Goal: Task Accomplishment & Management: Manage account settings

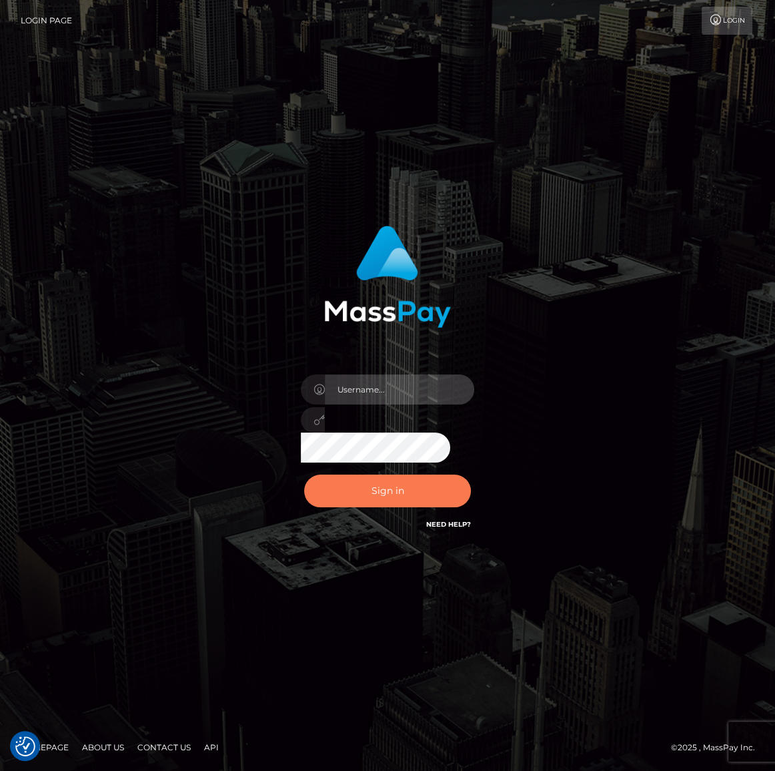
type input "[PERSON_NAME].spree"
click at [393, 495] on button "Sign in" at bounding box center [387, 490] width 167 height 33
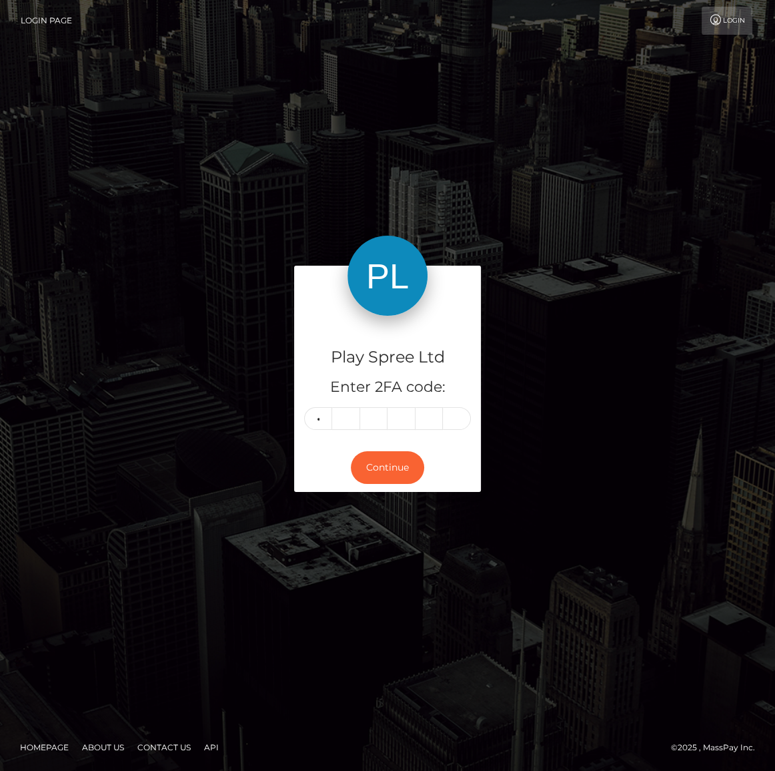
type input "4"
type input "5"
type input "9"
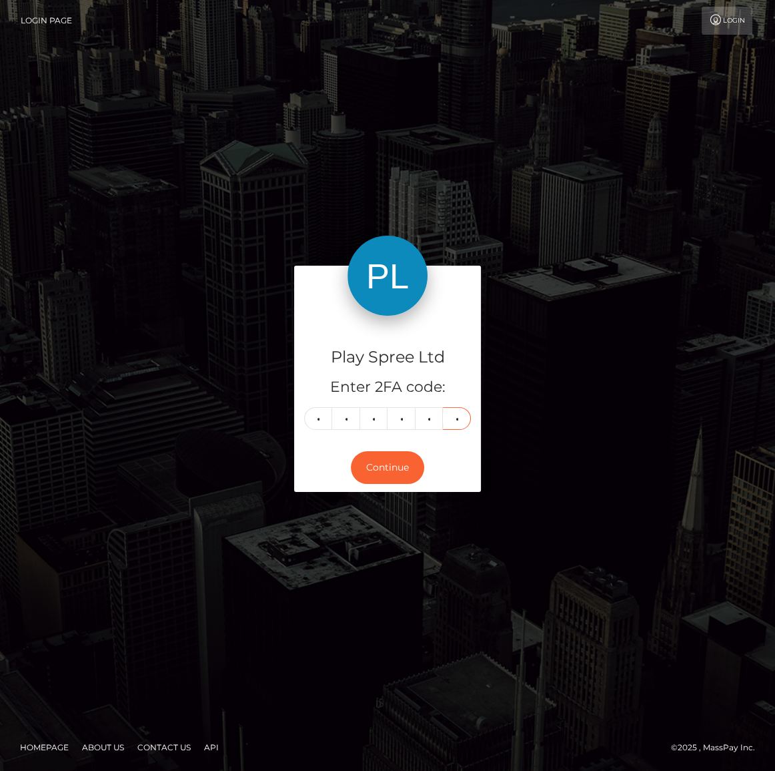
type input "4"
click at [386, 472] on button "Continue" at bounding box center [387, 467] width 73 height 33
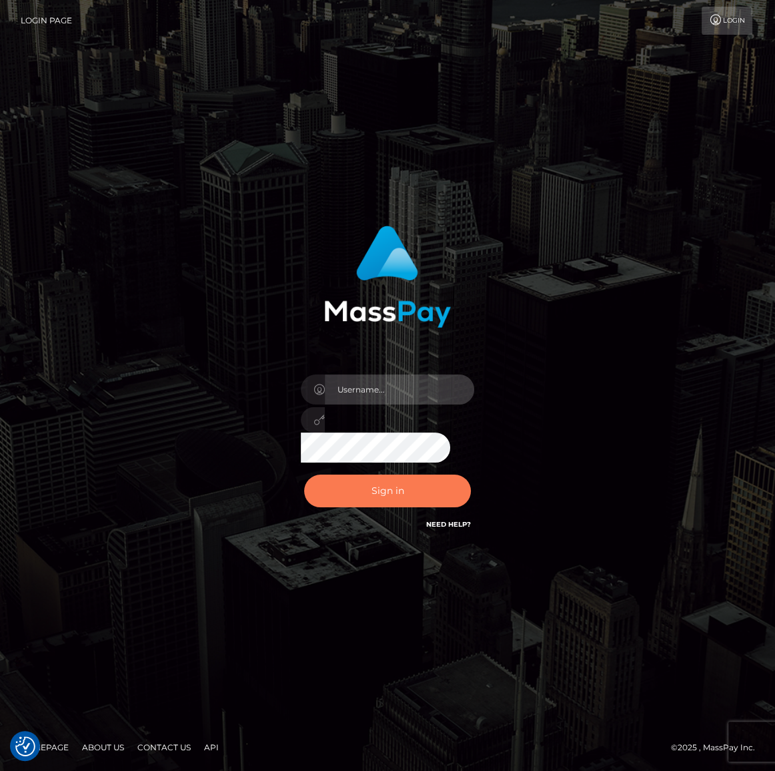
type input "[PERSON_NAME].spree"
click at [358, 485] on button "Sign in" at bounding box center [387, 490] width 167 height 33
type input "[PERSON_NAME].spree"
click at [378, 494] on button "Sign in" at bounding box center [387, 490] width 167 height 33
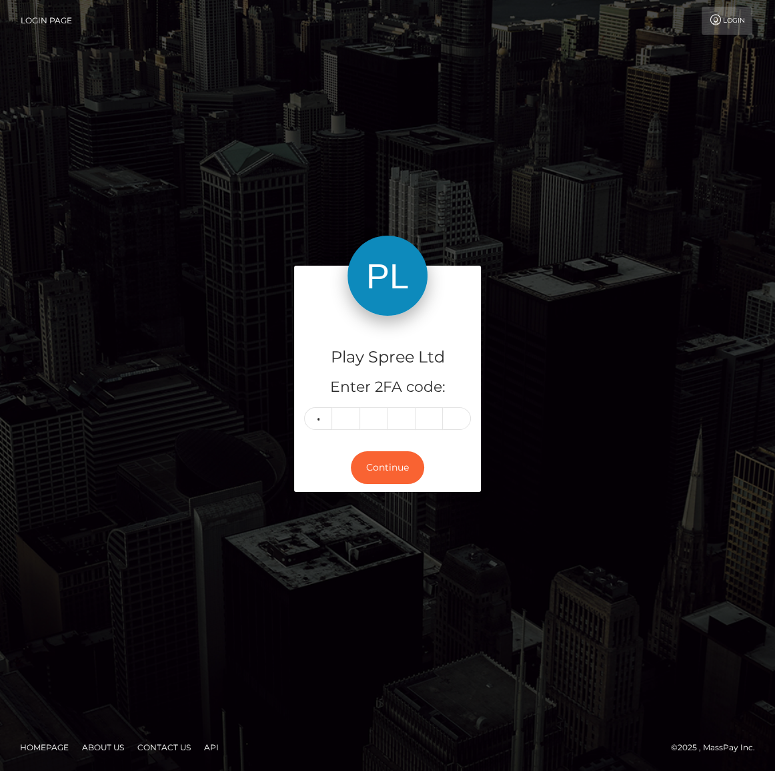
type input "9"
type input "6"
type input "4"
type input "9"
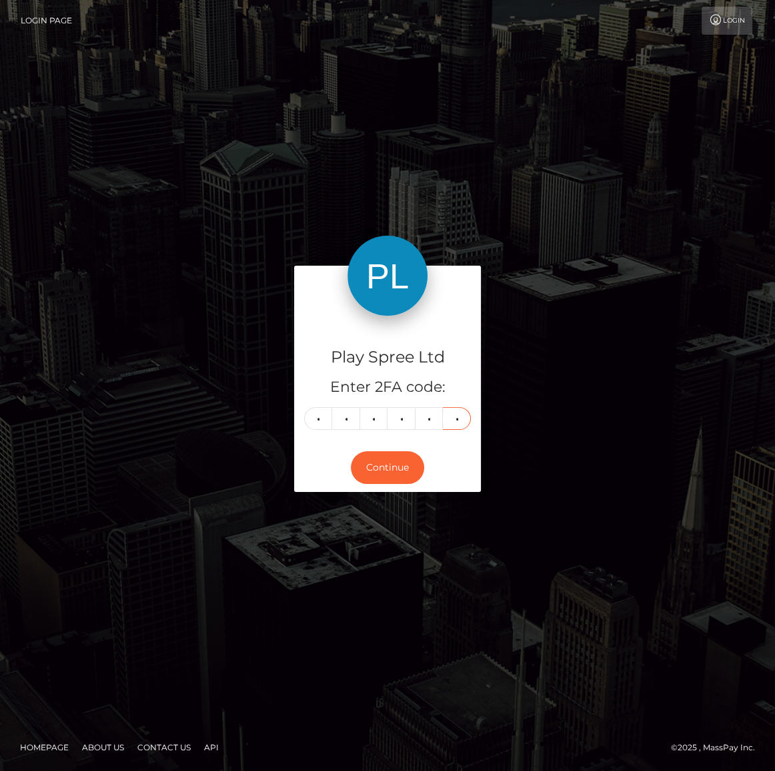
type input "3"
